Goal: Task Accomplishment & Management: Manage account settings

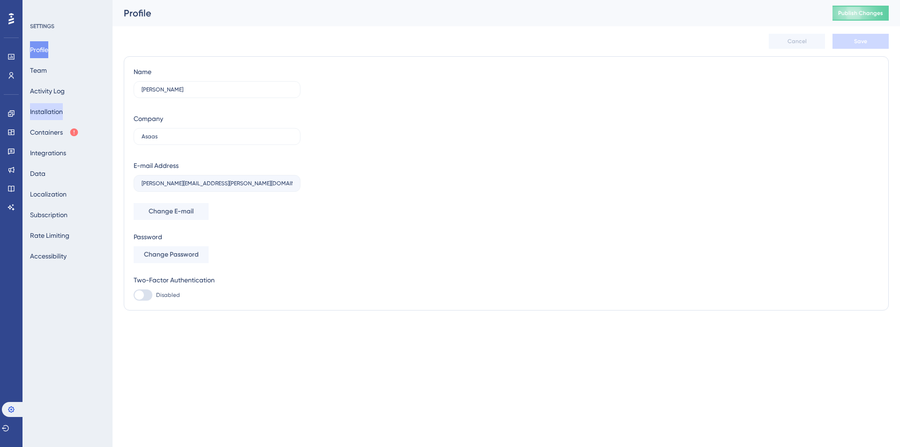
click at [54, 112] on button "Installation" at bounding box center [46, 111] width 33 height 17
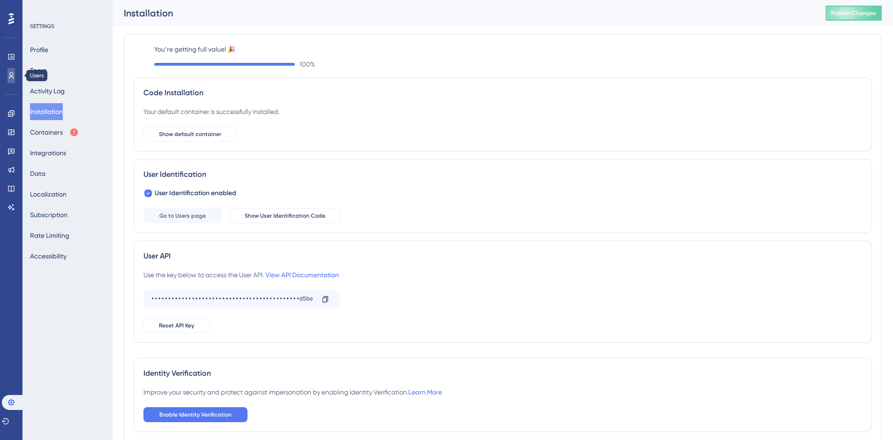
click at [15, 76] on link at bounding box center [12, 75] width 8 height 15
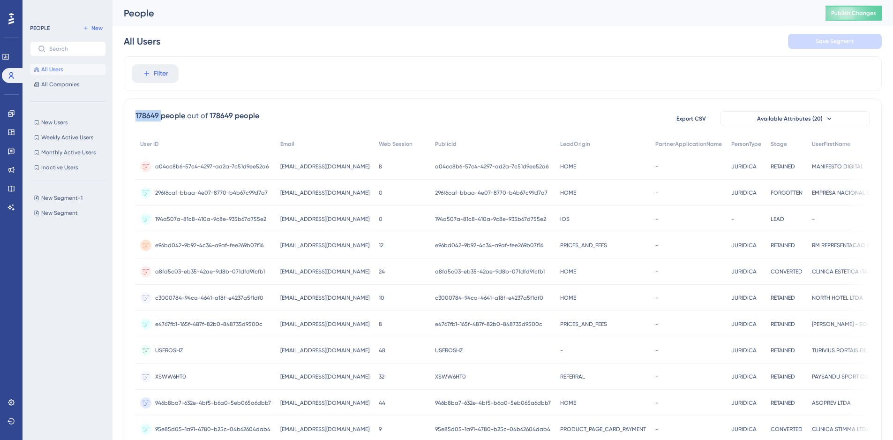
drag, startPoint x: 135, startPoint y: 114, endPoint x: 162, endPoint y: 114, distance: 27.2
click at [162, 114] on div "178649 people out of 178649 people Export CSV Available Attributes (20) User ID…" at bounding box center [503, 409] width 758 height 622
click at [500, 57] on div "Filter" at bounding box center [503, 73] width 758 height 35
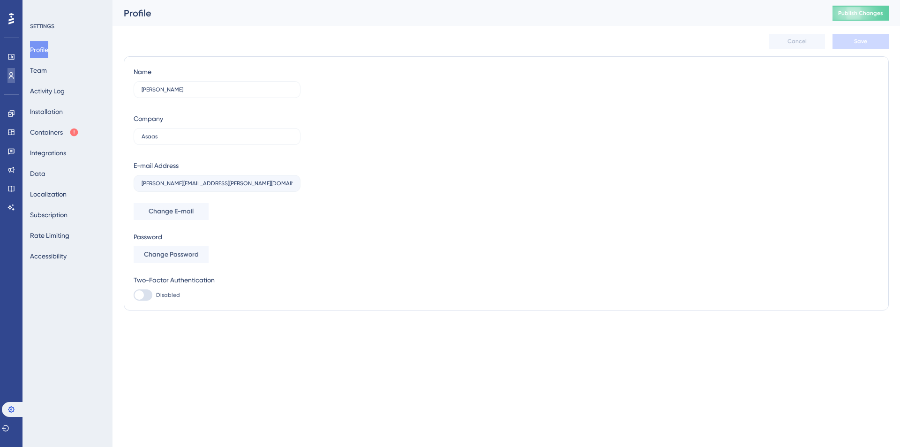
click at [8, 78] on link at bounding box center [12, 75] width 8 height 15
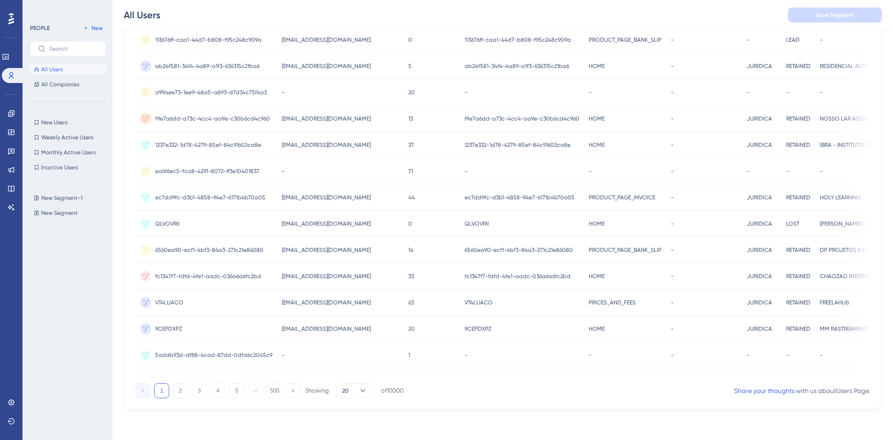
click at [580, 406] on div "178726 people out of 178726 people Export CSV Available Attributes (20) User ID…" at bounding box center [503, 99] width 758 height 622
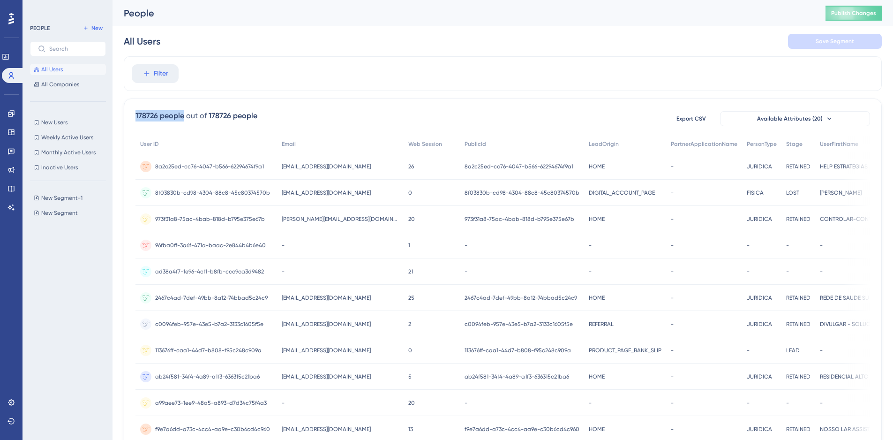
drag, startPoint x: 133, startPoint y: 117, endPoint x: 182, endPoint y: 116, distance: 49.2
click at [182, 116] on div "178726 people out of 178726 people Export CSV Available Attributes (20) User ID…" at bounding box center [503, 409] width 758 height 622
click at [256, 99] on div "178726 people out of 178726 people Export CSV Available Attributes (20) User ID…" at bounding box center [503, 409] width 758 height 622
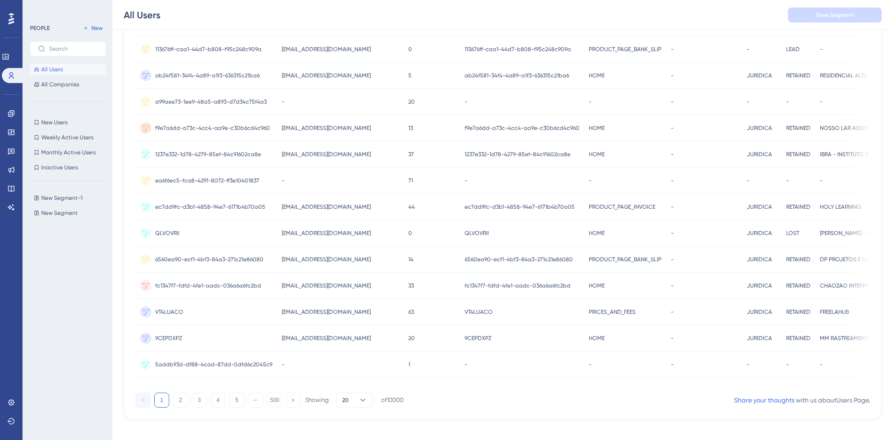
scroll to position [317, 0]
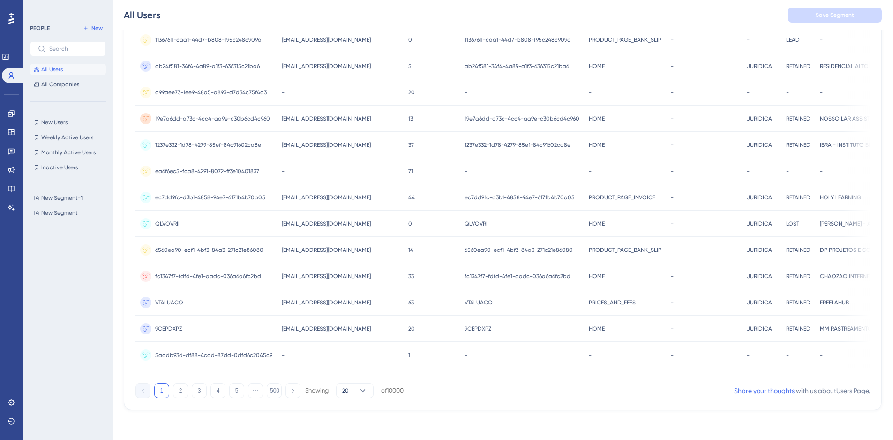
click at [219, 194] on span "ec7dd9fc-d3b1-4858-94e7-6171b4b70a05" at bounding box center [210, 198] width 110 height 8
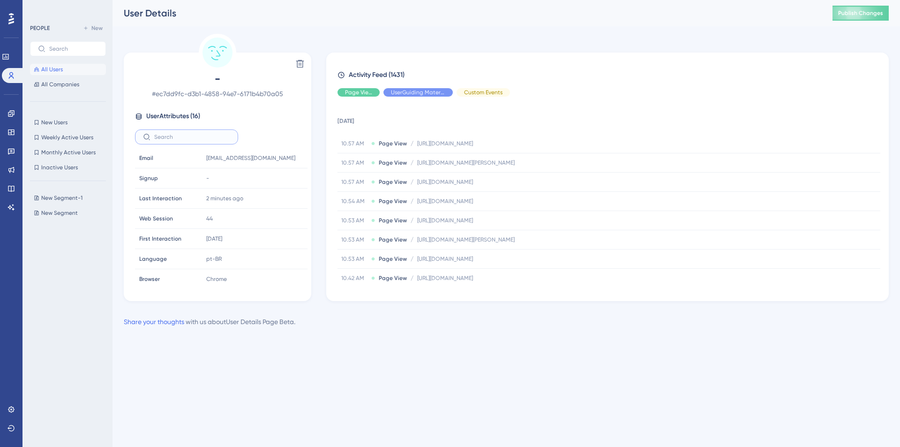
click at [183, 136] on input "text" at bounding box center [192, 137] width 76 height 7
type input "u"
type input "b"
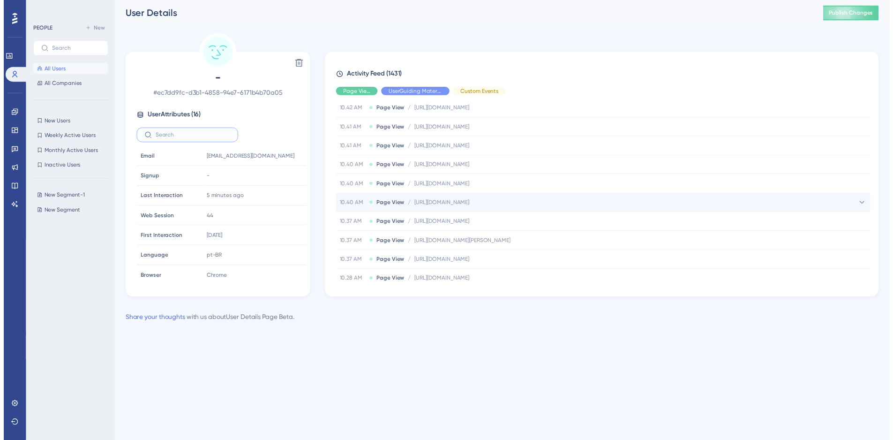
scroll to position [351, 0]
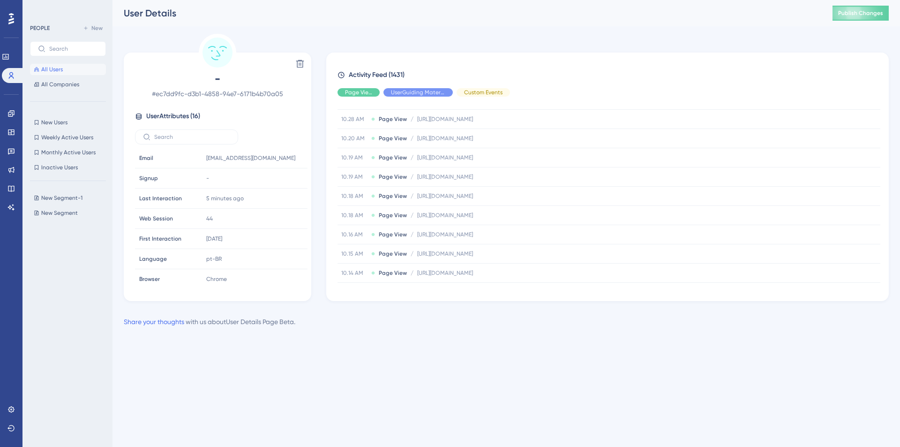
click at [87, 66] on button "All Users" at bounding box center [68, 69] width 76 height 11
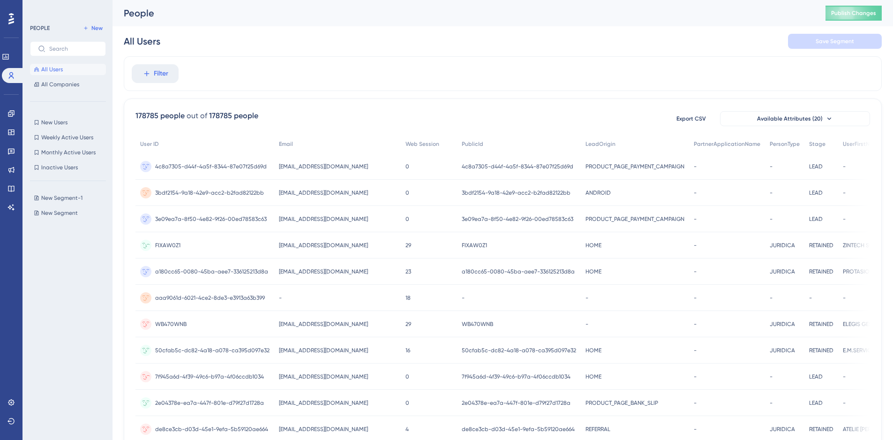
click at [170, 242] on span "FIXAW0Z1" at bounding box center [167, 245] width 25 height 8
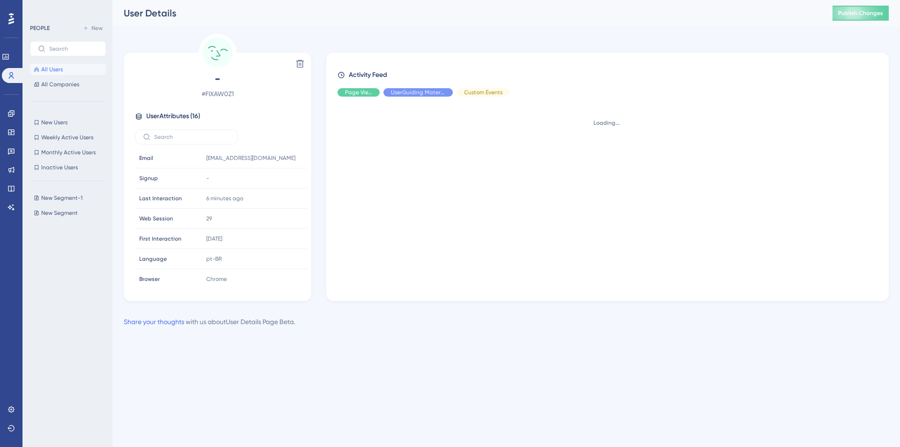
click at [227, 93] on span "# FIXAW0Z1" at bounding box center [217, 93] width 165 height 11
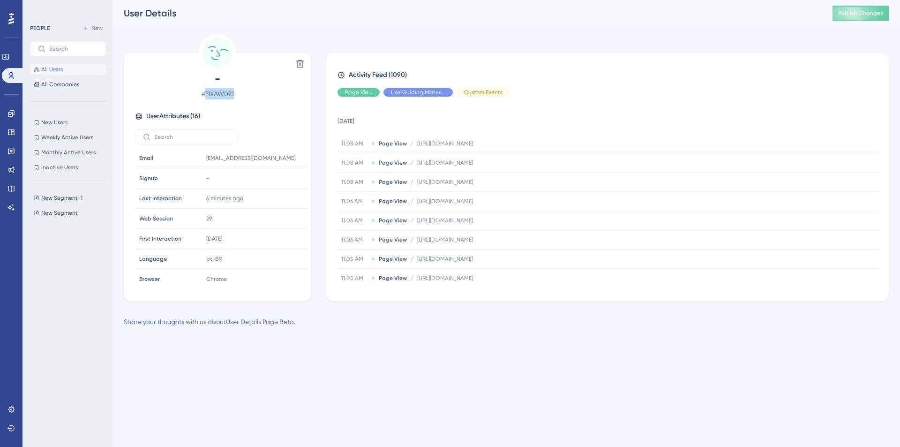
copy span "FIXAW0Z1"
click at [68, 194] on button "New Segment-1 New Segment-1" at bounding box center [71, 197] width 82 height 11
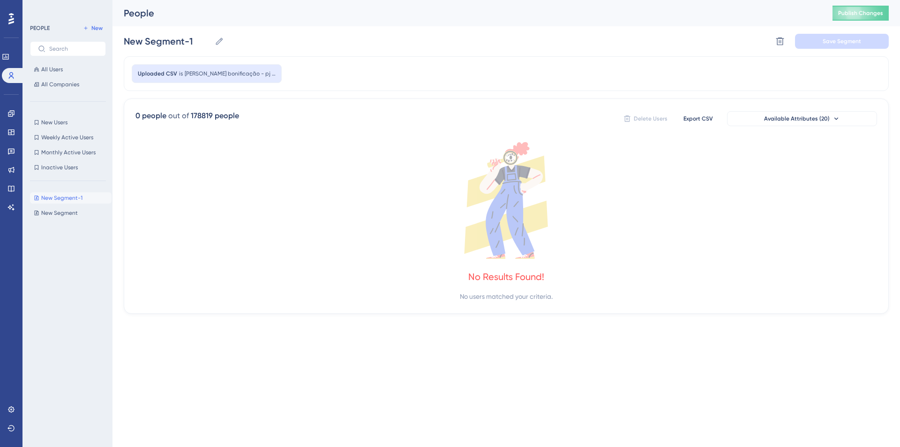
click at [64, 206] on div "New Segment-1 New Segment-1 New Segment New Segment" at bounding box center [71, 309] width 82 height 241
click at [65, 211] on span "New Segment" at bounding box center [59, 213] width 37 height 8
click at [67, 196] on span "New Segment-1" at bounding box center [61, 198] width 41 height 8
click at [93, 33] on button "New" at bounding box center [93, 28] width 26 height 11
type input "New Segment"
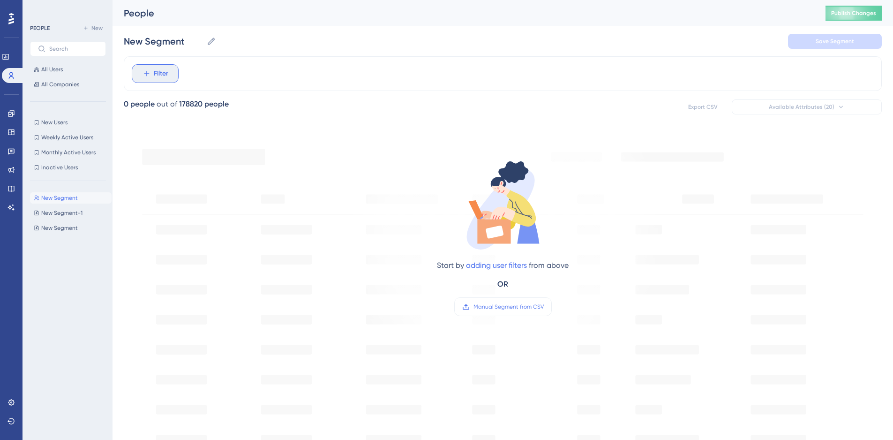
click at [160, 67] on button "Filter" at bounding box center [155, 73] width 47 height 19
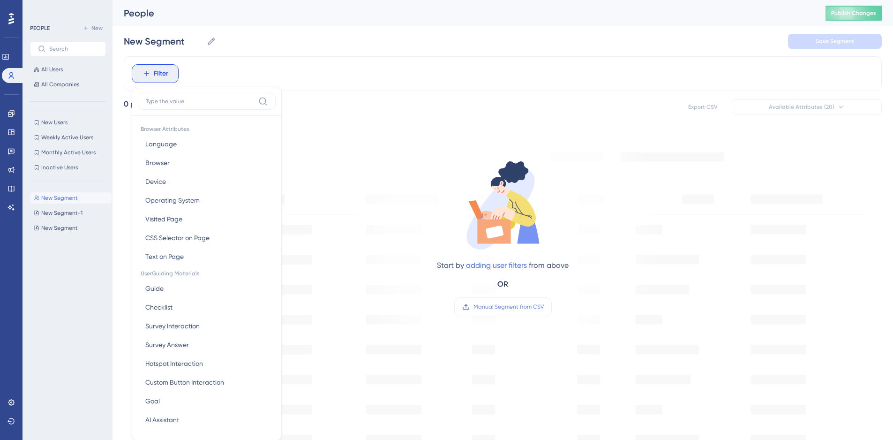
scroll to position [40, 0]
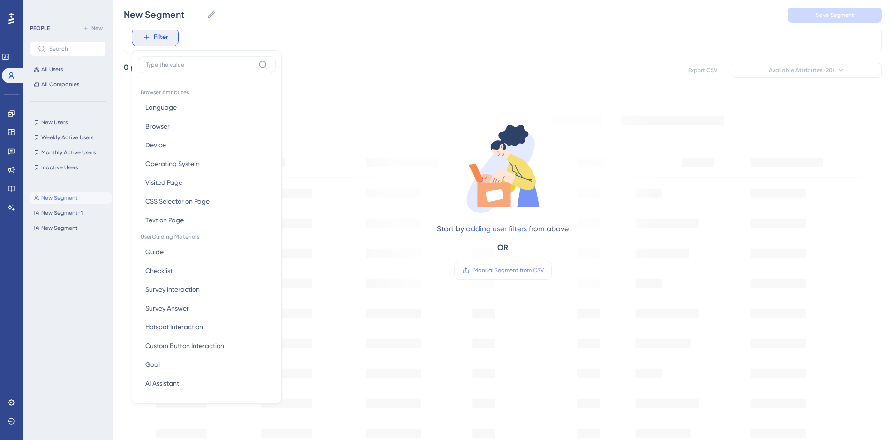
click at [456, 321] on div "Start by adding user filters from above OR Manual Segment from CSV" at bounding box center [503, 381] width 758 height 575
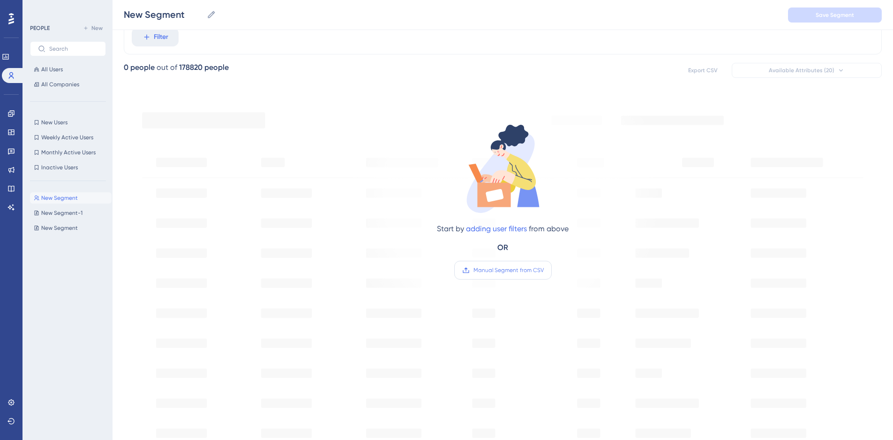
click at [517, 275] on label "Manual Segment from CSV" at bounding box center [503, 270] width 98 height 19
click at [544, 270] on input "Manual Segment from CSV" at bounding box center [544, 270] width 0 height 0
